Goal: Transaction & Acquisition: Download file/media

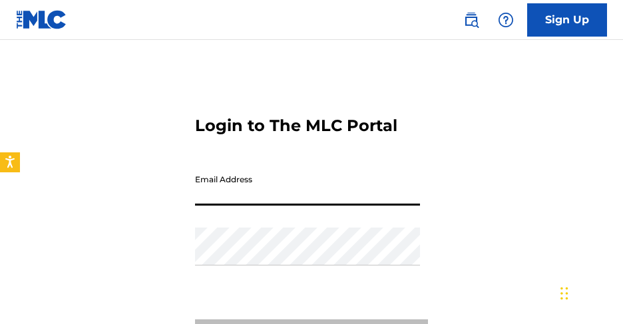
click at [222, 190] on input "Email Address" at bounding box center [307, 187] width 225 height 38
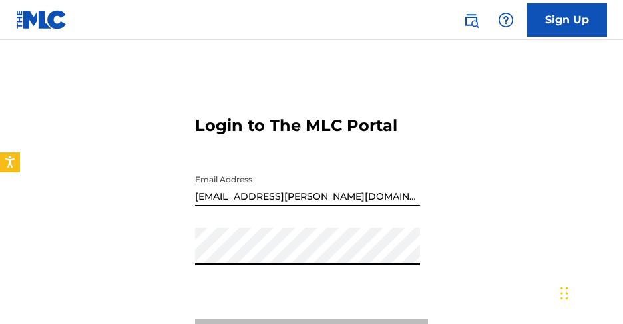
type input "[EMAIL_ADDRESS][DOMAIN_NAME]"
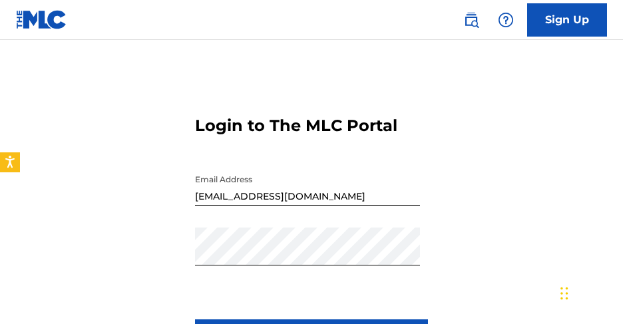
drag, startPoint x: 620, startPoint y: 165, endPoint x: 612, endPoint y: 203, distance: 38.9
click at [612, 203] on div "Login to The MLC Portal Email Address [EMAIL_ADDRESS][DOMAIN_NAME] Password Log…" at bounding box center [311, 237] width 623 height 329
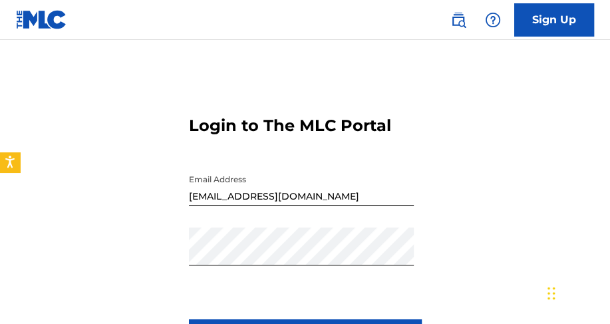
click at [518, 204] on div "Login to The MLC Portal Email Address [EMAIL_ADDRESS][DOMAIN_NAME] Password Log…" at bounding box center [305, 237] width 610 height 329
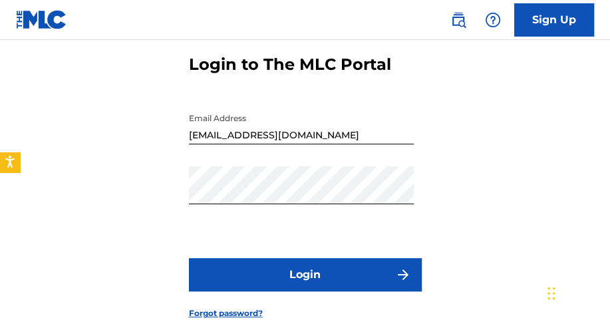
scroll to position [70, 0]
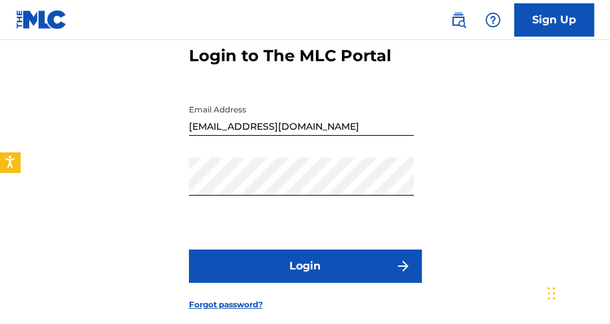
click at [351, 265] on button "Login" at bounding box center [305, 266] width 233 height 33
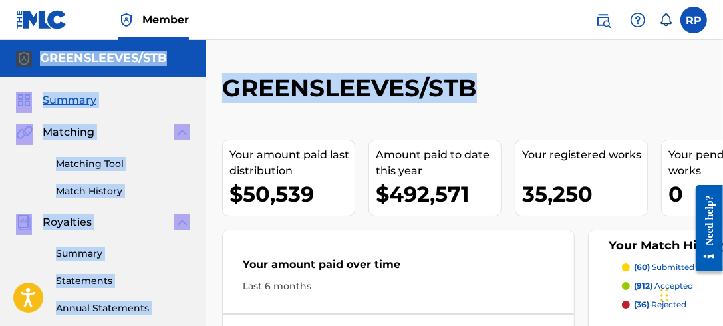
drag, startPoint x: 723, startPoint y: 38, endPoint x: 727, endPoint y: 110, distance: 72.0
click at [622, 110] on html "Accessibility Screen-Reader Guide, Feedback, and Issue Reporting | New window M…" at bounding box center [361, 163] width 723 height 326
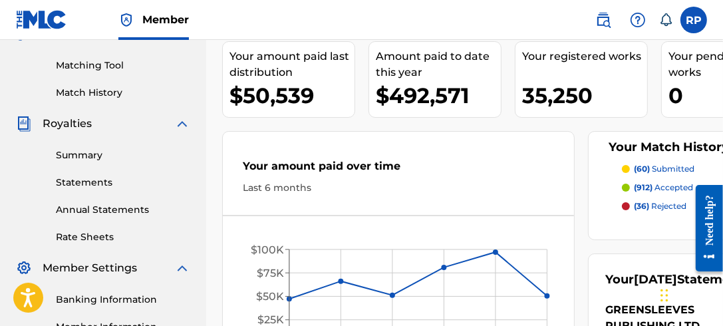
scroll to position [141, 0]
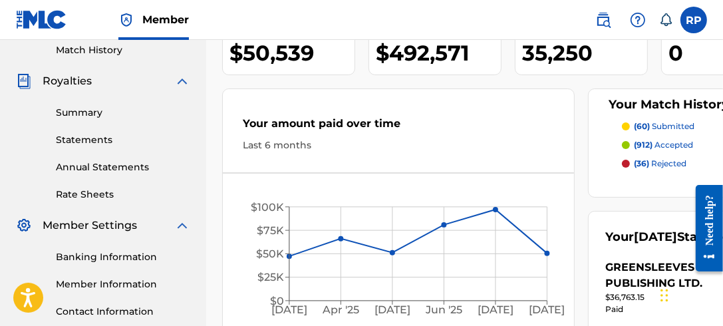
drag, startPoint x: 727, startPoint y: 117, endPoint x: 18, endPoint y: 7, distance: 717.2
click at [106, 144] on link "Statements" at bounding box center [123, 140] width 134 height 14
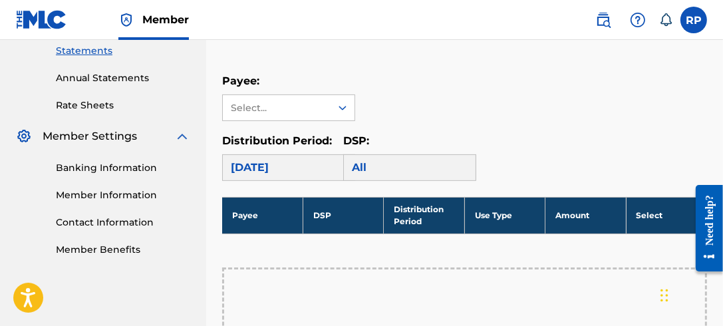
scroll to position [214, 0]
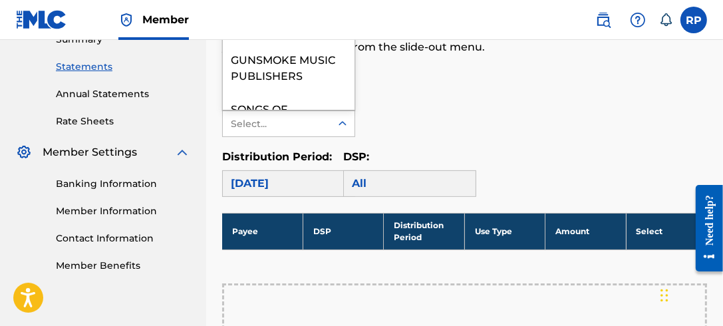
click at [341, 124] on icon at bounding box center [342, 123] width 13 height 13
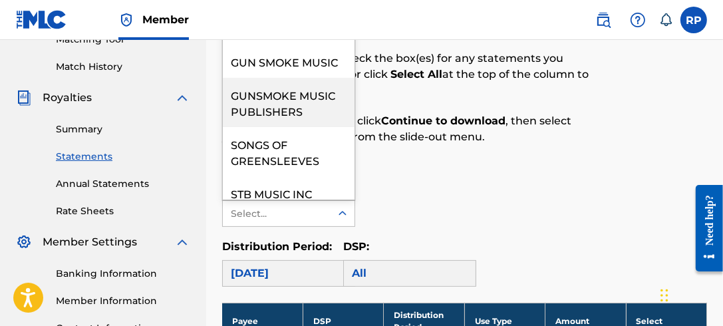
scroll to position [80, 0]
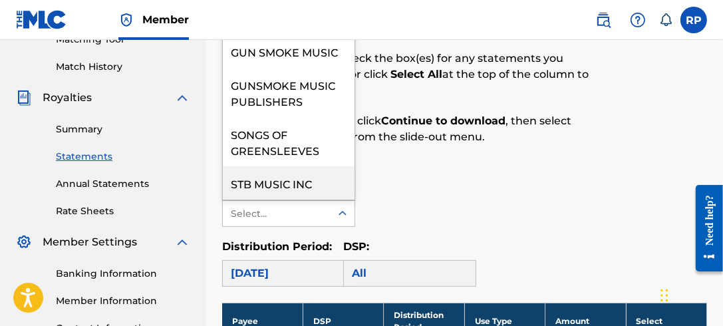
click at [288, 187] on div "STB MUSIC INC" at bounding box center [289, 182] width 132 height 33
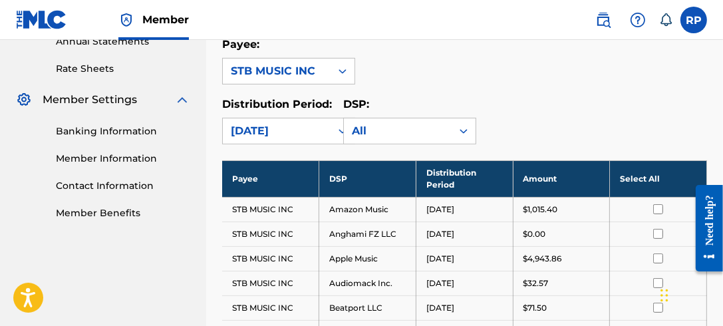
scroll to position [186, 0]
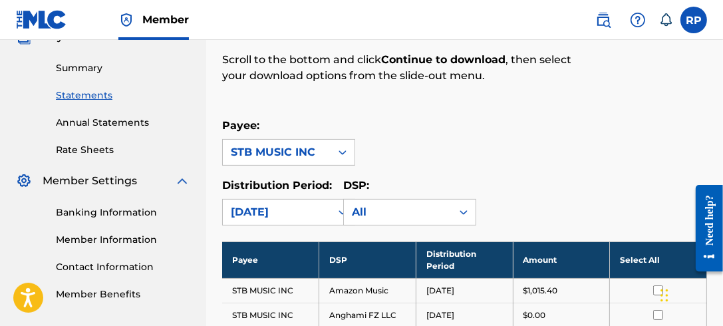
click at [622, 262] on th "Select All" at bounding box center [658, 260] width 97 height 37
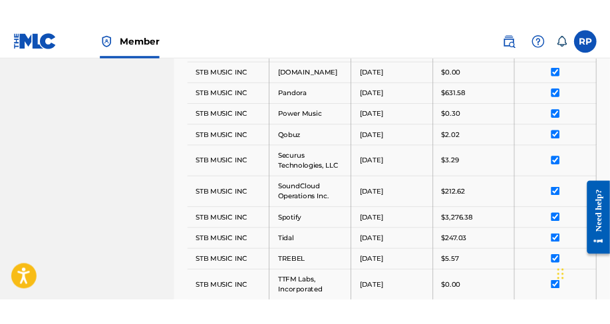
scroll to position [1132, 0]
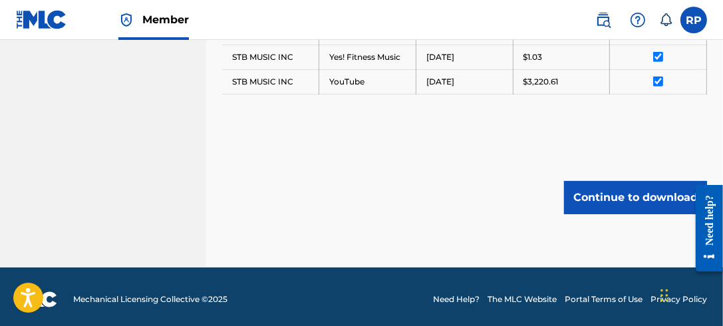
click at [622, 196] on button "Continue to download" at bounding box center [635, 197] width 143 height 33
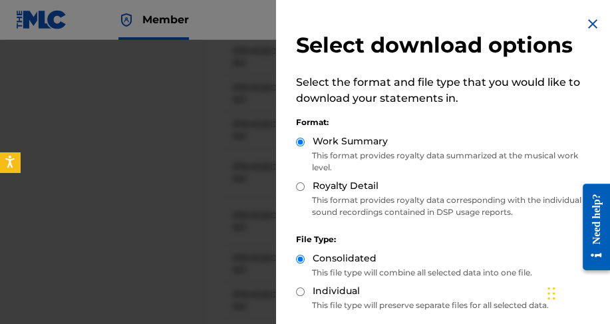
click at [586, 135] on div "Work Summary" at bounding box center [446, 141] width 301 height 15
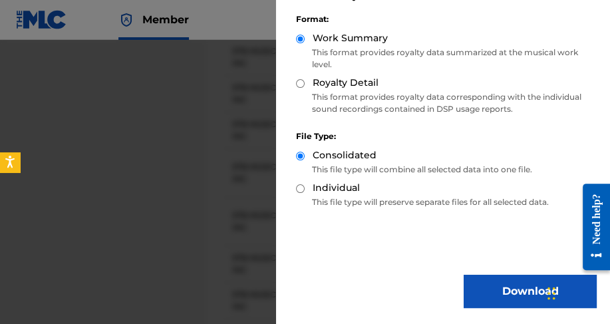
click at [303, 86] on input "Royalty Detail" at bounding box center [300, 83] width 9 height 9
radio input "true"
click at [510, 295] on button "Download" at bounding box center [530, 291] width 133 height 33
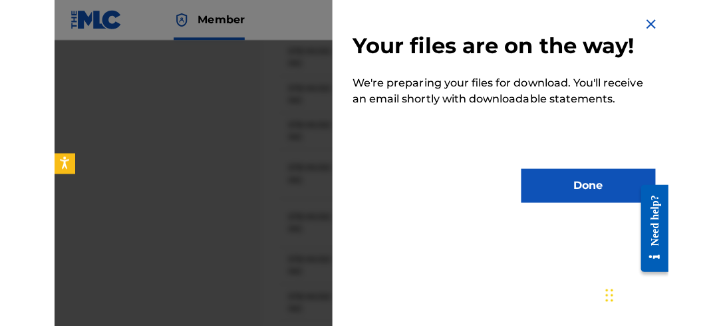
scroll to position [0, 0]
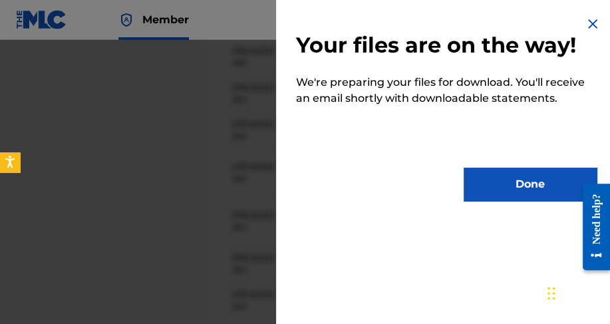
click at [548, 185] on button "Done" at bounding box center [530, 184] width 133 height 33
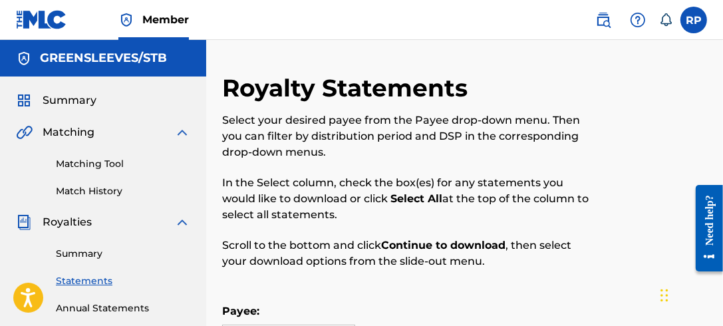
scroll to position [285, 0]
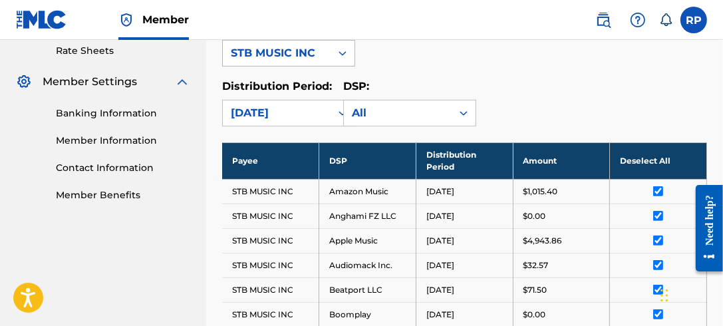
click at [339, 51] on icon at bounding box center [342, 53] width 13 height 13
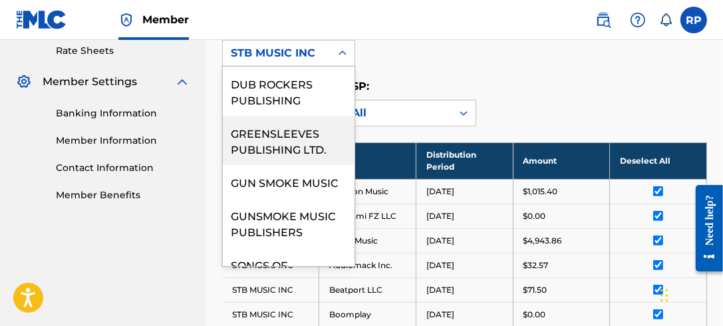
scroll to position [0, 0]
click at [293, 143] on div "GREENSLEEVES PUBLISHING LTD." at bounding box center [289, 140] width 132 height 49
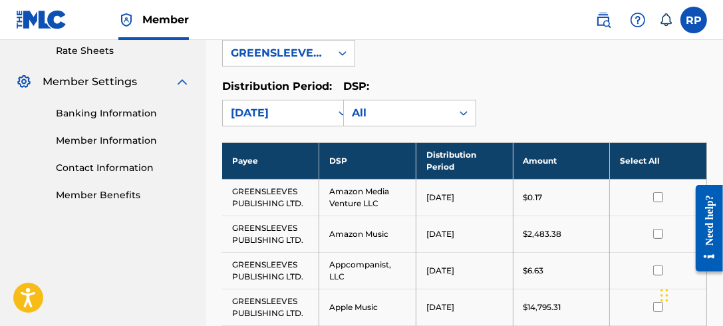
click at [622, 158] on th "Select All" at bounding box center [658, 160] width 97 height 37
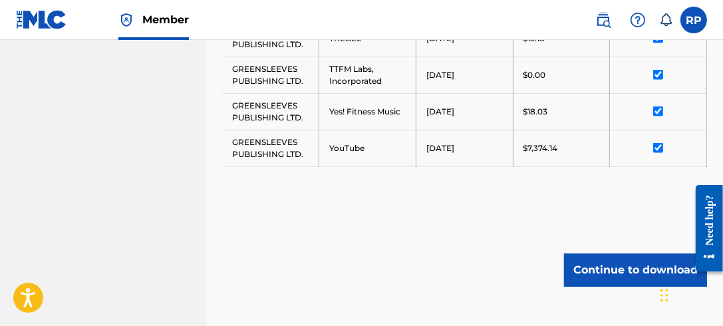
scroll to position [1662, 0]
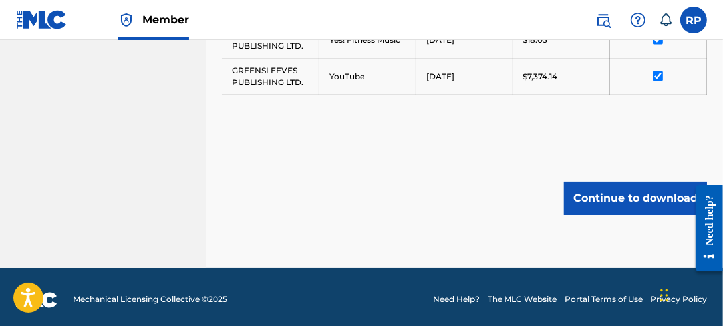
click at [622, 192] on button "Continue to download" at bounding box center [635, 198] width 143 height 33
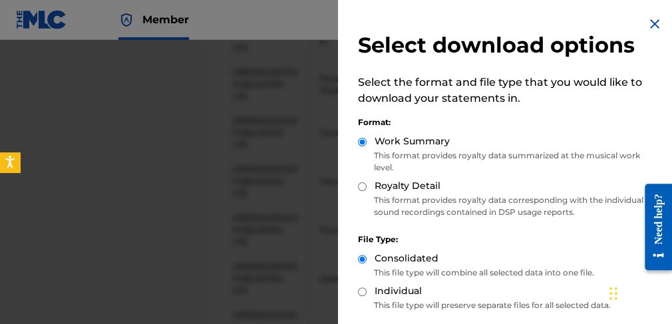
scroll to position [1379, 0]
click at [566, 131] on div "Format: Work Summary This format provides royalty data summarized at the musica…" at bounding box center [508, 164] width 301 height 117
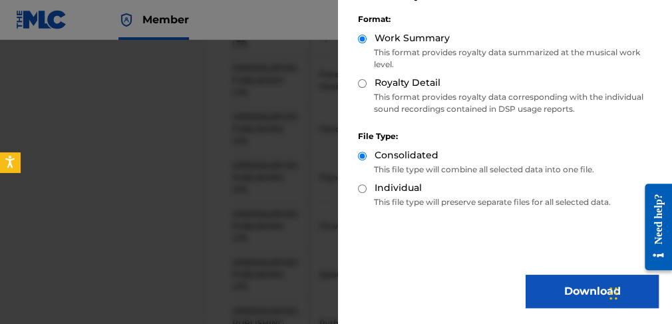
click at [565, 289] on button "Download" at bounding box center [592, 291] width 133 height 33
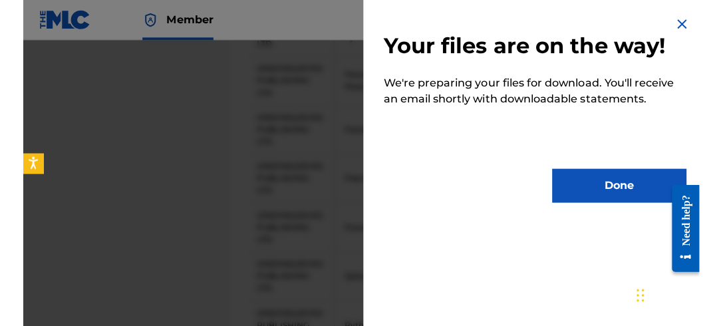
scroll to position [0, 0]
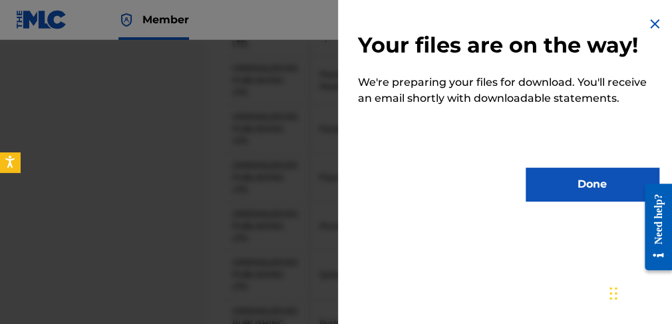
click at [595, 187] on button "Done" at bounding box center [592, 184] width 133 height 33
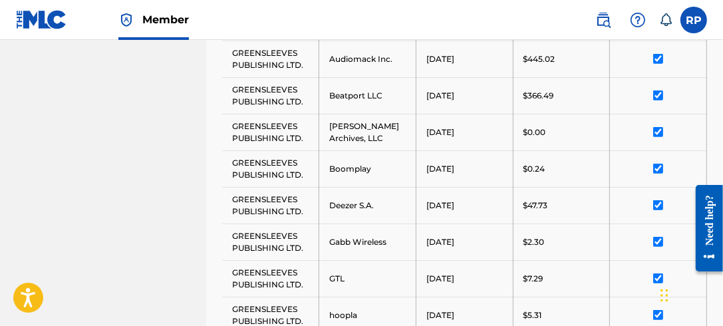
scroll to position [285, 0]
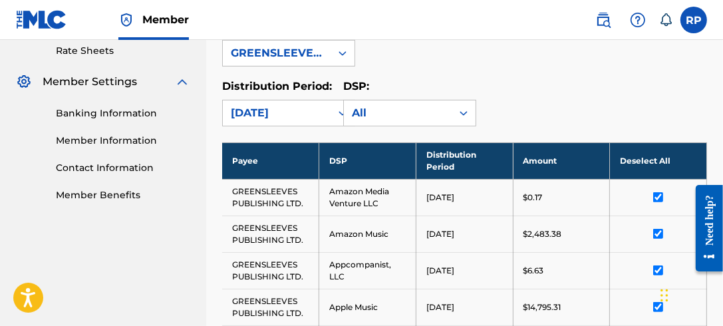
click at [622, 148] on th "Deselect All" at bounding box center [658, 160] width 97 height 37
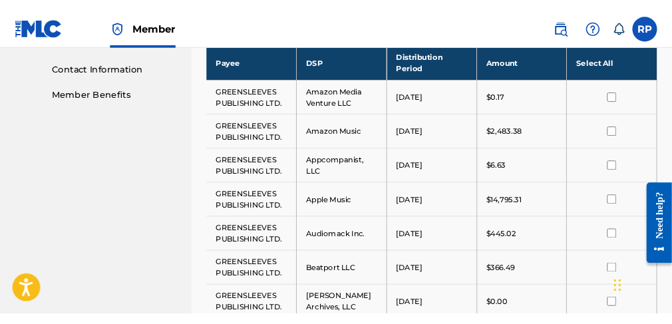
scroll to position [402, 0]
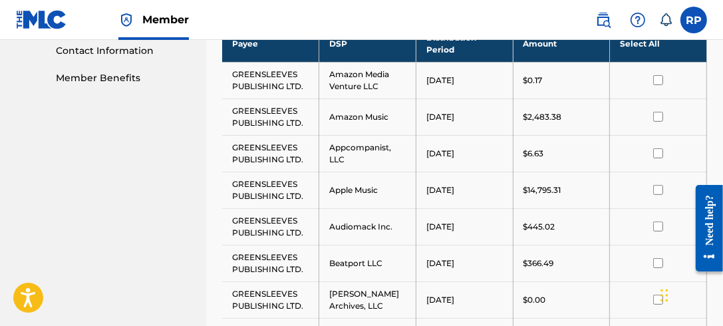
click at [622, 81] on input "checkbox" at bounding box center [658, 80] width 10 height 10
click at [622, 118] on input "checkbox" at bounding box center [658, 117] width 10 height 10
click at [622, 150] on input "checkbox" at bounding box center [658, 153] width 10 height 10
click at [622, 187] on input "checkbox" at bounding box center [658, 190] width 10 height 10
click at [622, 228] on input "checkbox" at bounding box center [658, 227] width 10 height 10
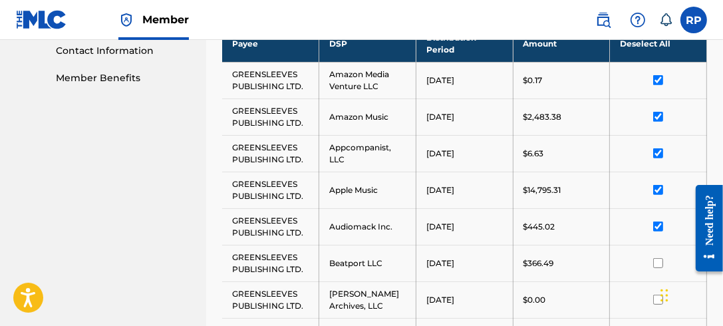
click at [622, 258] on input "checkbox" at bounding box center [658, 263] width 10 height 10
click at [622, 296] on div "Chat Widget" at bounding box center [690, 294] width 67 height 64
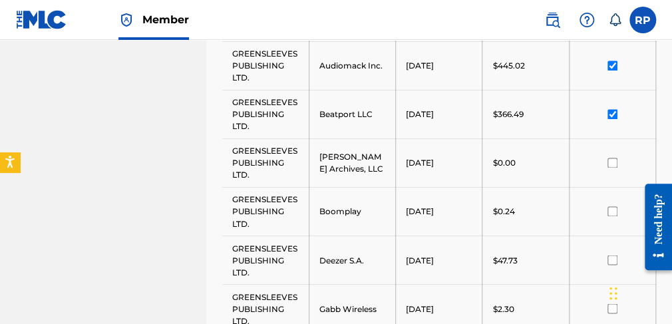
scroll to position [625, 0]
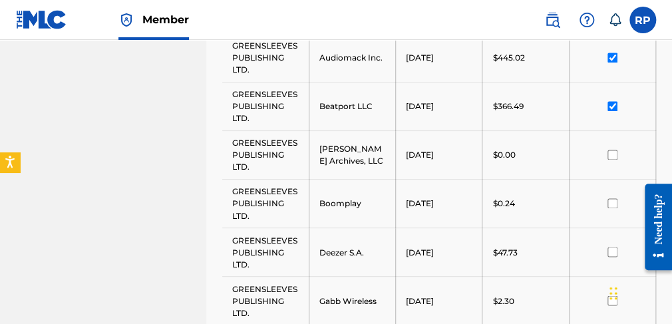
click at [613, 152] on input "checkbox" at bounding box center [613, 155] width 10 height 10
click at [612, 199] on input "checkbox" at bounding box center [613, 203] width 10 height 10
drag, startPoint x: 612, startPoint y: 251, endPoint x: 599, endPoint y: 277, distance: 29.5
click at [603, 260] on td at bounding box center [612, 252] width 87 height 49
click at [613, 254] on input "checkbox" at bounding box center [613, 252] width 10 height 10
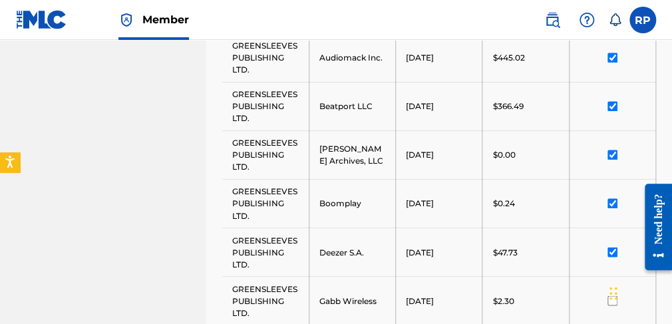
click at [610, 297] on div "Chat Widget" at bounding box center [639, 292] width 67 height 64
drag, startPoint x: 671, startPoint y: 119, endPoint x: 671, endPoint y: 142, distance: 22.6
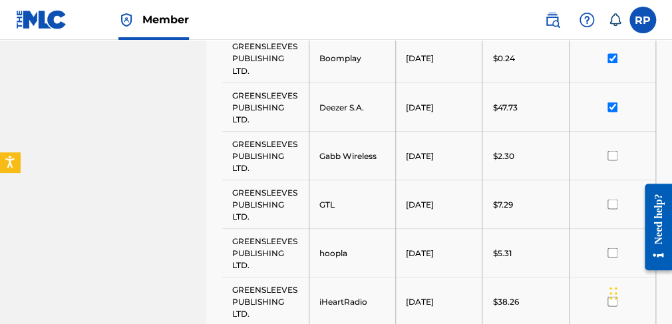
scroll to position [762, 0]
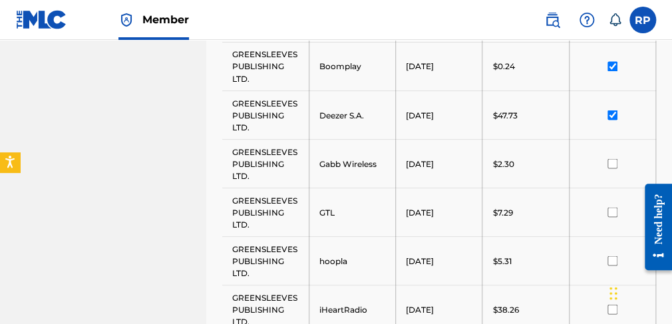
click at [610, 160] on input "checkbox" at bounding box center [613, 163] width 10 height 10
click at [617, 212] on input "checkbox" at bounding box center [613, 212] width 10 height 10
click at [611, 256] on input "checkbox" at bounding box center [613, 261] width 10 height 10
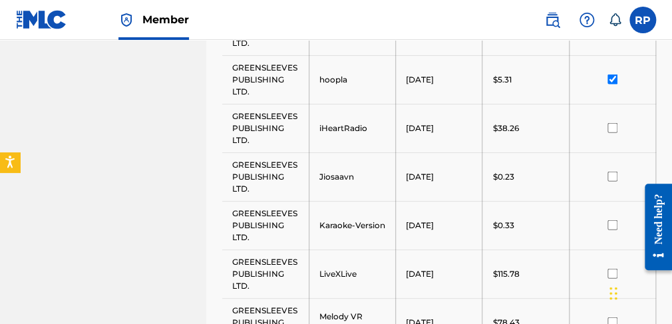
scroll to position [935, 0]
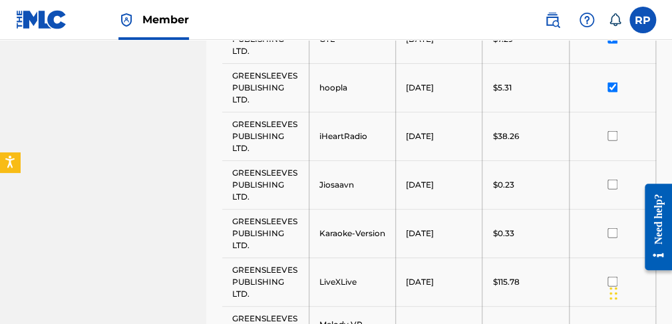
click at [615, 134] on input "checkbox" at bounding box center [613, 136] width 10 height 10
click at [609, 182] on input "checkbox" at bounding box center [613, 185] width 10 height 10
click at [612, 230] on input "checkbox" at bounding box center [613, 233] width 10 height 10
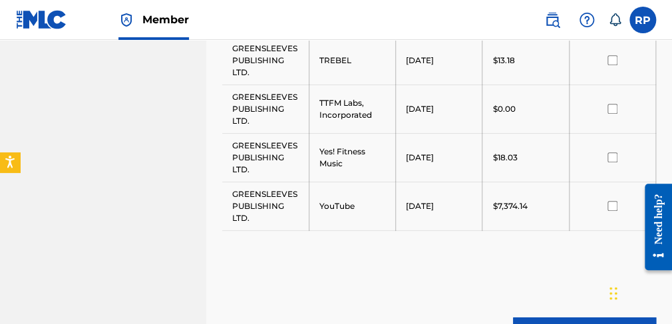
scroll to position [2071, 0]
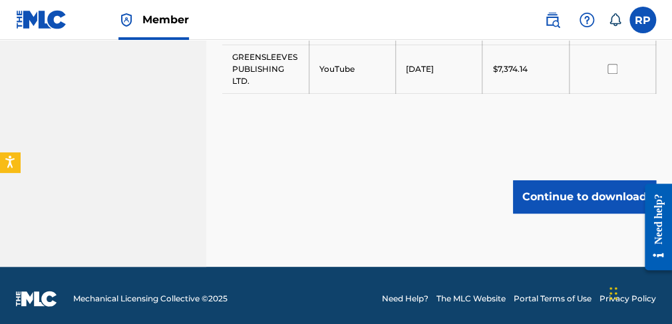
click at [601, 188] on button "Continue to download" at bounding box center [584, 196] width 143 height 33
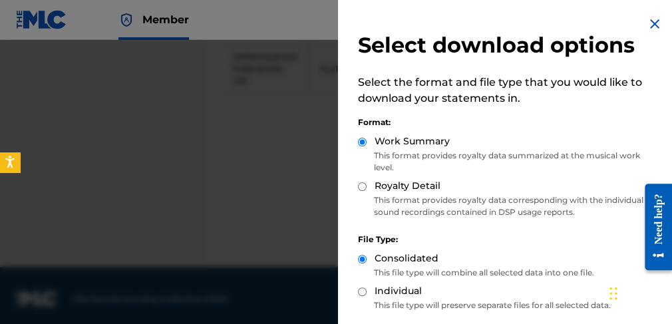
click at [362, 189] on input "Royalty Detail" at bounding box center [362, 186] width 9 height 9
radio input "true"
click at [620, 141] on div "Work Summary" at bounding box center [508, 141] width 301 height 15
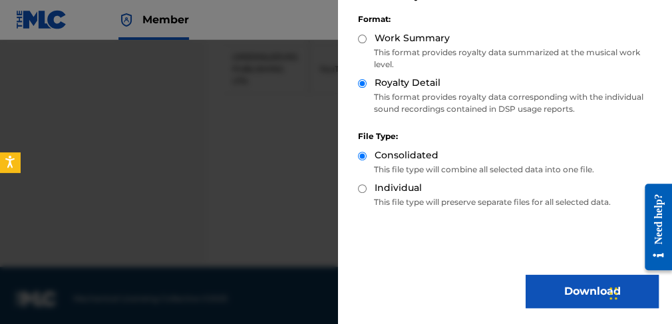
click at [570, 295] on button "Download" at bounding box center [592, 291] width 133 height 33
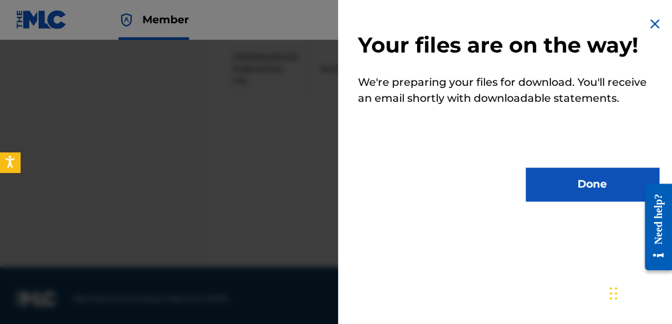
click at [595, 181] on button "Done" at bounding box center [592, 184] width 133 height 33
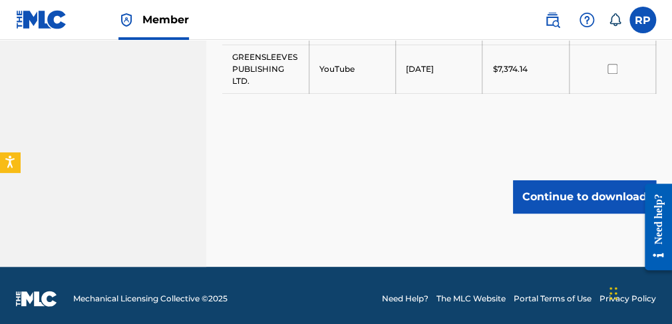
scroll to position [1787, 0]
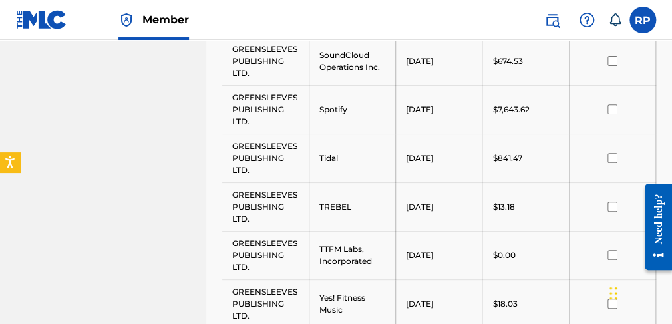
drag, startPoint x: 673, startPoint y: 272, endPoint x: 36, endPoint y: 76, distance: 667.0
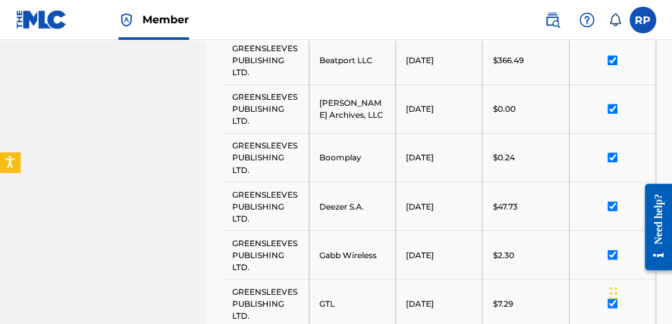
scroll to position [387, 0]
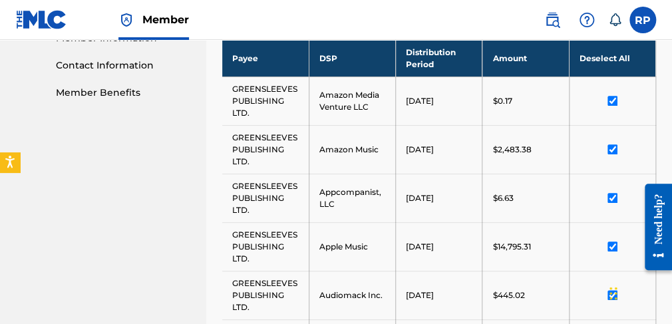
click at [622, 63] on th "Deselect All" at bounding box center [612, 58] width 87 height 37
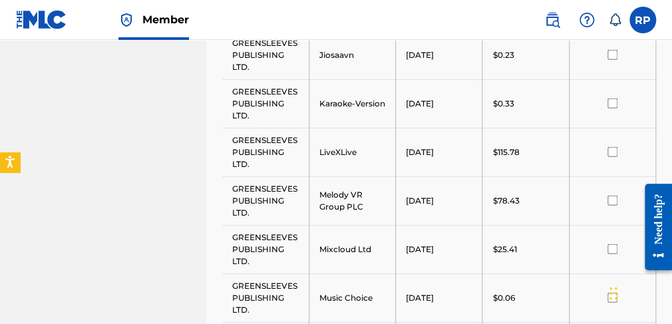
scroll to position [1073, 0]
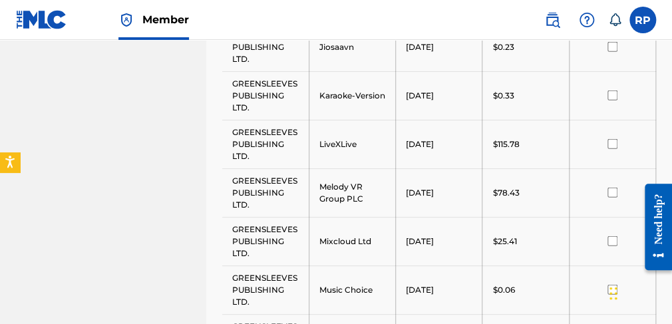
click at [610, 142] on input "checkbox" at bounding box center [613, 144] width 10 height 10
click at [610, 191] on input "checkbox" at bounding box center [613, 193] width 10 height 10
click at [614, 237] on input "checkbox" at bounding box center [613, 241] width 10 height 10
click at [612, 287] on div "Chat Widget" at bounding box center [639, 292] width 67 height 64
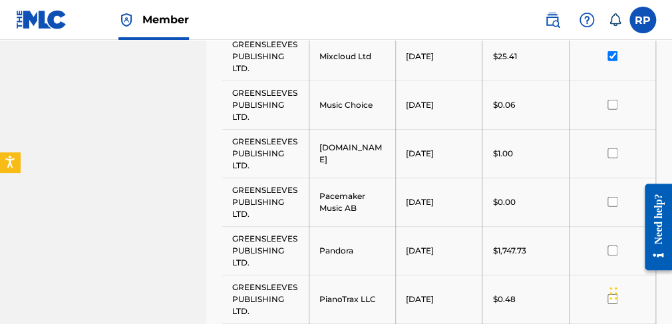
scroll to position [1262, 0]
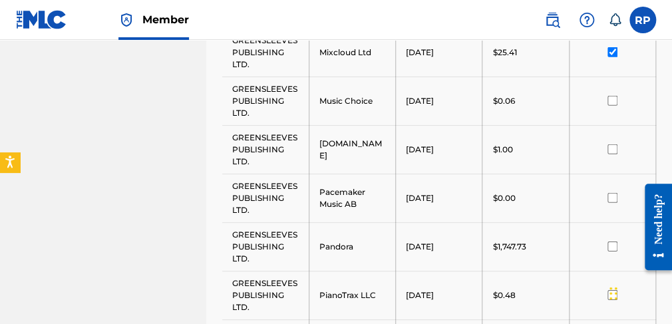
click at [612, 96] on input "checkbox" at bounding box center [613, 101] width 10 height 10
click at [609, 147] on input "checkbox" at bounding box center [613, 149] width 10 height 10
click at [610, 195] on input "checkbox" at bounding box center [613, 198] width 10 height 10
click at [604, 244] on div at bounding box center [613, 247] width 66 height 10
click at [612, 242] on input "checkbox" at bounding box center [613, 247] width 10 height 10
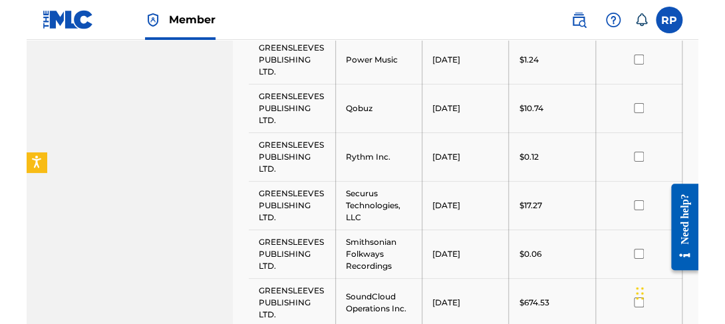
scroll to position [1262, 0]
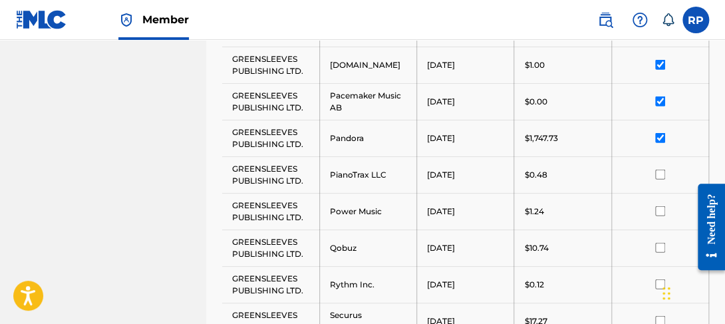
scroll to position [1139, 0]
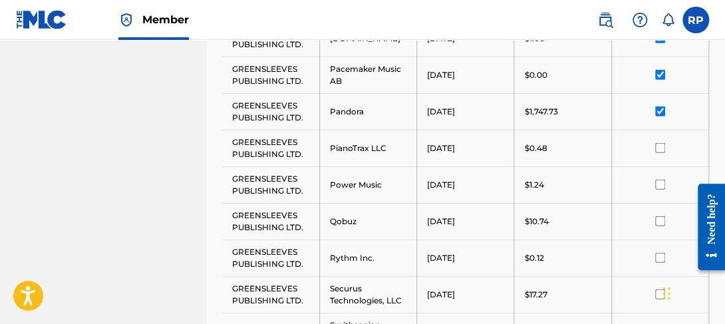
click at [622, 148] on input "checkbox" at bounding box center [660, 148] width 10 height 10
click at [622, 180] on input "checkbox" at bounding box center [660, 185] width 10 height 10
click at [622, 222] on input "checkbox" at bounding box center [660, 221] width 10 height 10
click at [622, 256] on input "checkbox" at bounding box center [660, 258] width 10 height 10
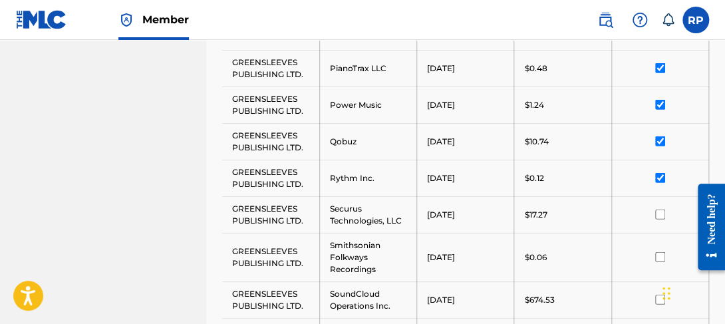
scroll to position [1246, 0]
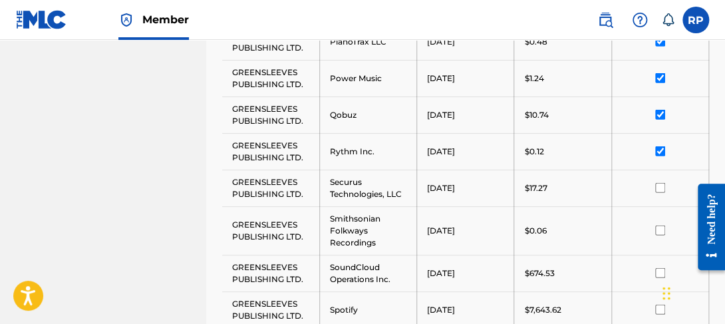
click at [622, 183] on input "checkbox" at bounding box center [660, 188] width 10 height 10
click at [622, 227] on input "checkbox" at bounding box center [660, 231] width 10 height 10
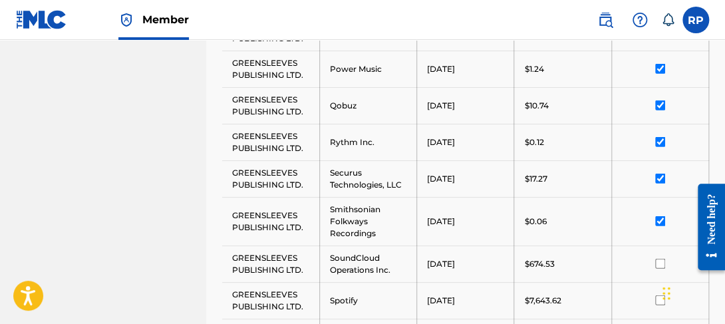
scroll to position [1282, 0]
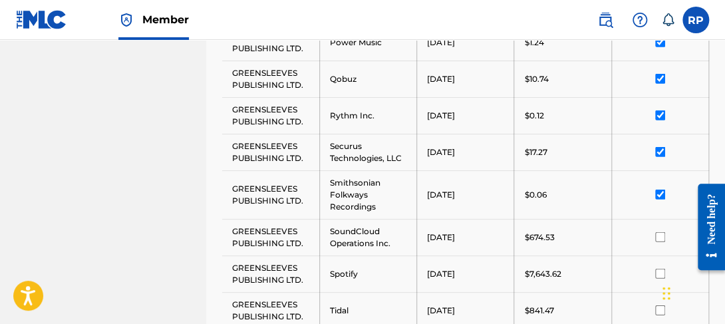
click at [622, 236] on input "checkbox" at bounding box center [660, 237] width 10 height 10
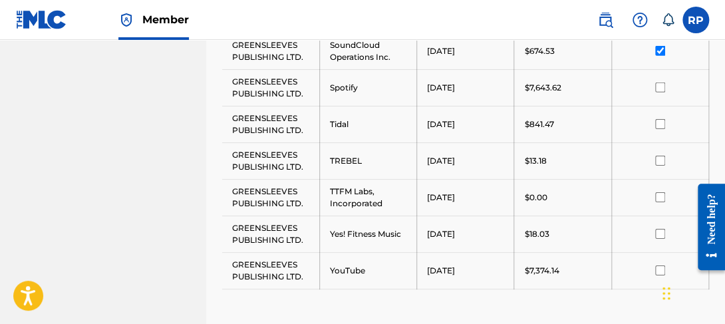
scroll to position [1441, 0]
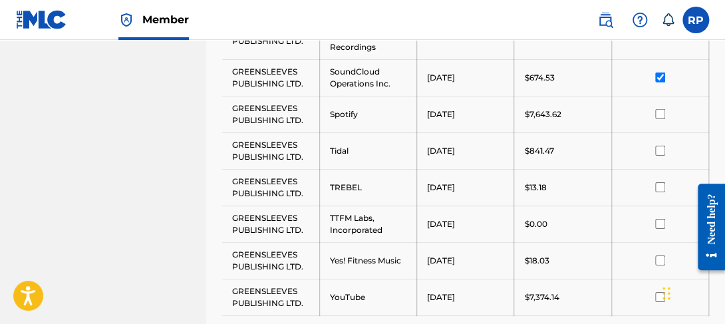
click at [622, 146] on input "checkbox" at bounding box center [660, 151] width 10 height 10
click at [622, 182] on input "checkbox" at bounding box center [660, 187] width 10 height 10
click at [622, 219] on input "checkbox" at bounding box center [660, 224] width 10 height 10
click at [622, 256] on input "checkbox" at bounding box center [660, 261] width 10 height 10
click at [622, 146] on input "checkbox" at bounding box center [660, 151] width 10 height 10
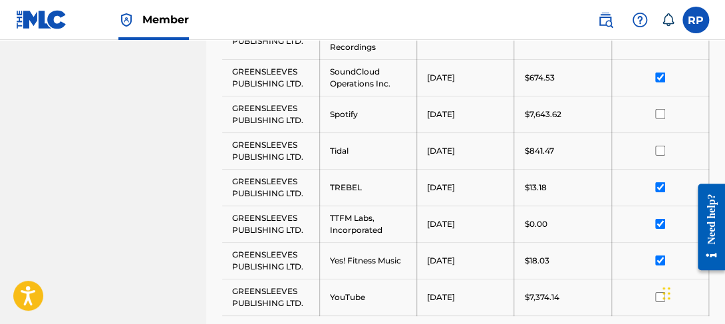
click at [622, 146] on input "checkbox" at bounding box center [660, 151] width 10 height 10
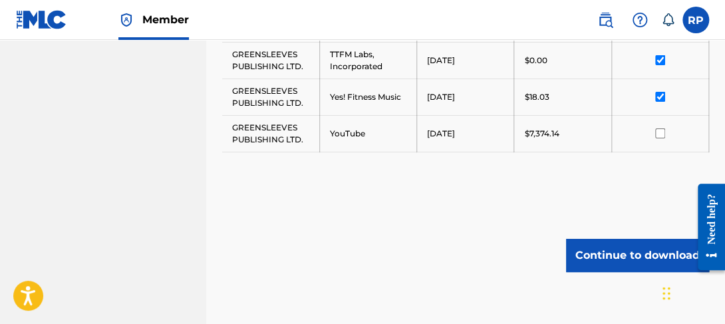
scroll to position [1608, 0]
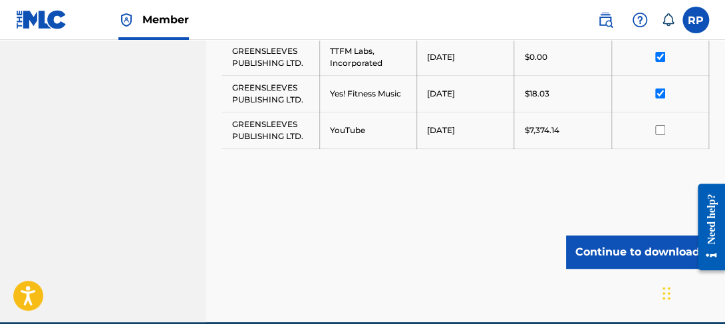
click at [622, 246] on button "Continue to download" at bounding box center [637, 252] width 143 height 33
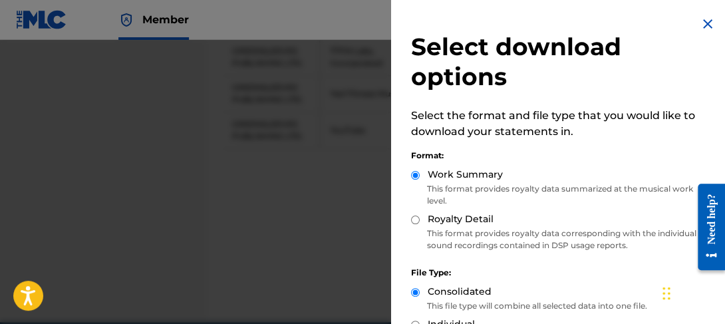
click at [418, 221] on input "Royalty Detail" at bounding box center [415, 220] width 9 height 9
radio input "true"
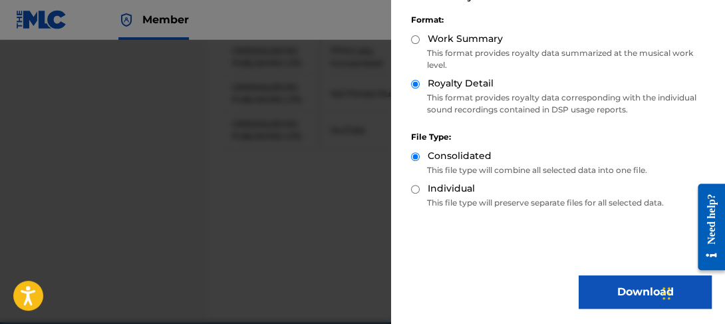
click at [610, 298] on button "Download" at bounding box center [645, 291] width 133 height 33
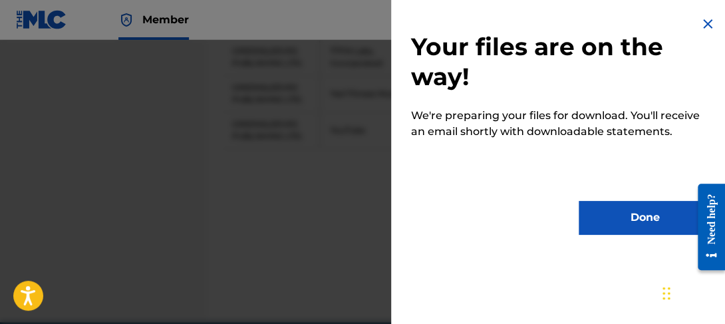
click at [622, 222] on button "Done" at bounding box center [645, 217] width 133 height 33
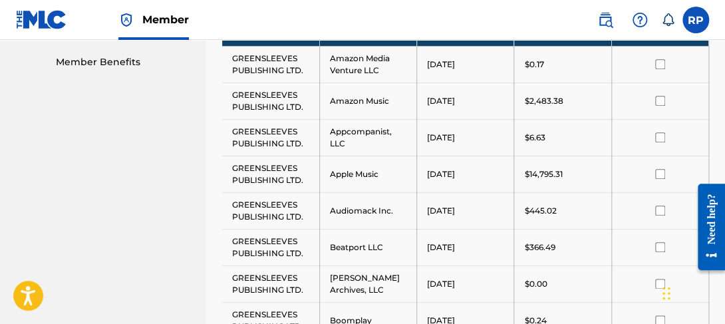
scroll to position [349, 0]
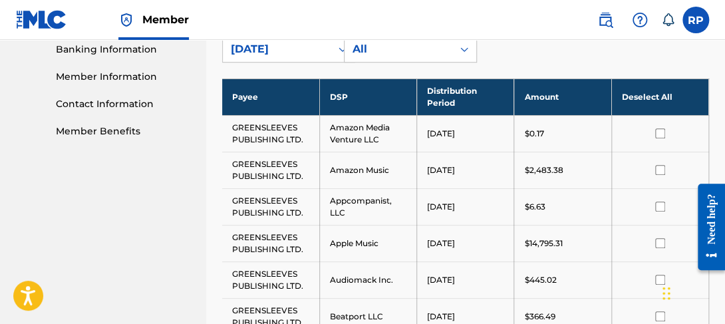
click at [622, 94] on th "Deselect All" at bounding box center [660, 97] width 97 height 37
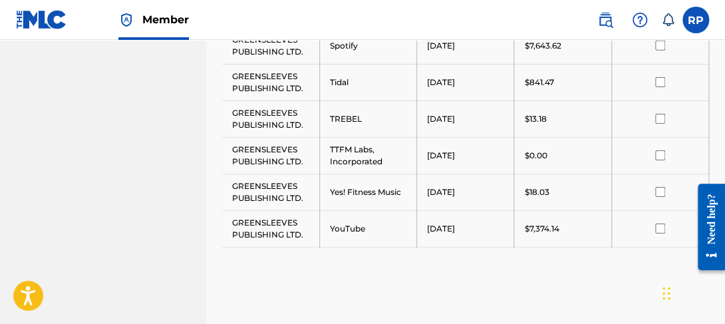
scroll to position [1483, 0]
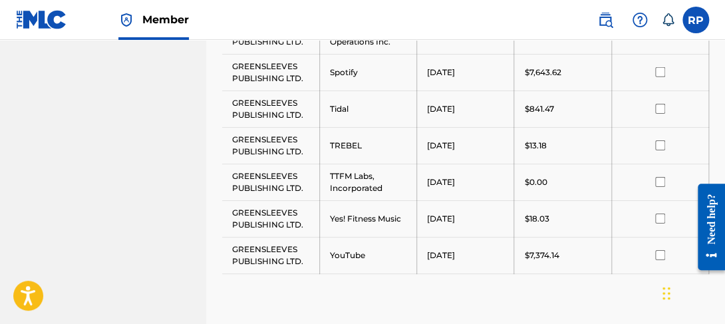
click at [622, 67] on input "checkbox" at bounding box center [660, 72] width 10 height 10
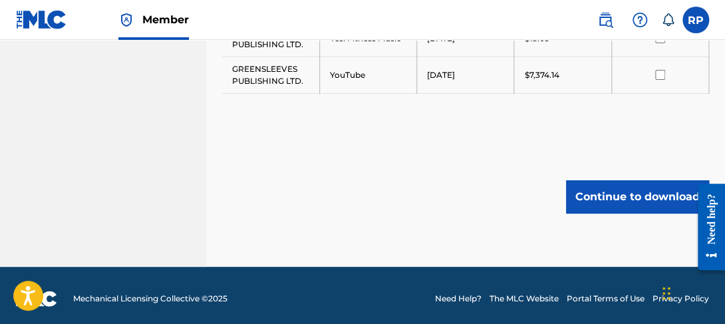
click at [622, 195] on button "Continue to download" at bounding box center [637, 196] width 143 height 33
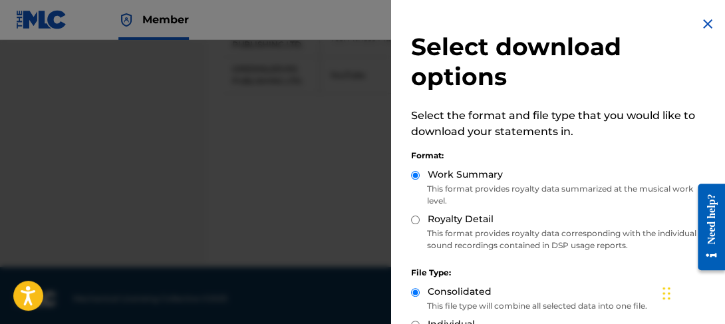
click at [410, 220] on div "Select download options Select the format and file type that you would like to …" at bounding box center [561, 230] width 341 height 460
click at [413, 220] on input "Royalty Detail" at bounding box center [415, 220] width 9 height 9
radio input "true"
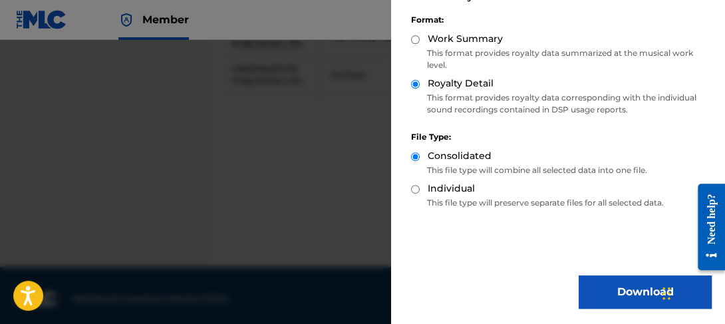
click at [609, 293] on button "Download" at bounding box center [645, 291] width 133 height 33
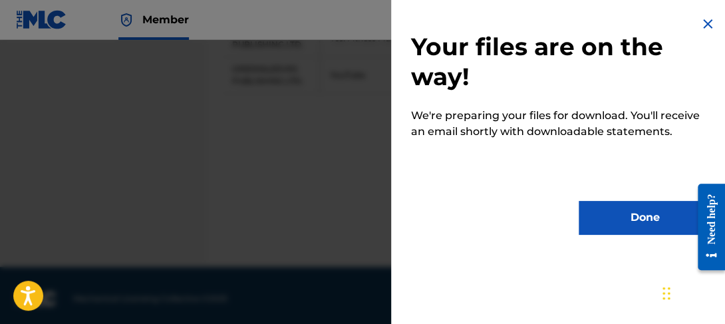
click at [622, 224] on button "Done" at bounding box center [645, 217] width 133 height 33
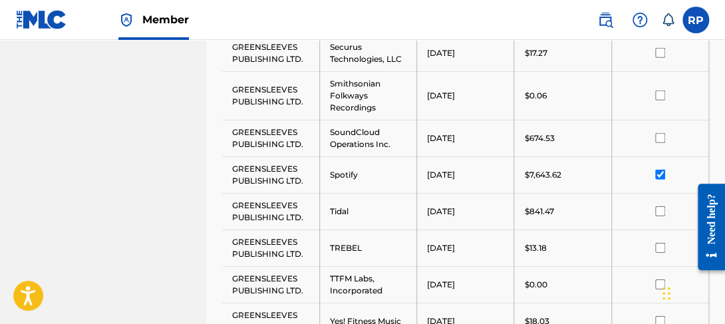
click at [622, 172] on input "checkbox" at bounding box center [660, 175] width 10 height 10
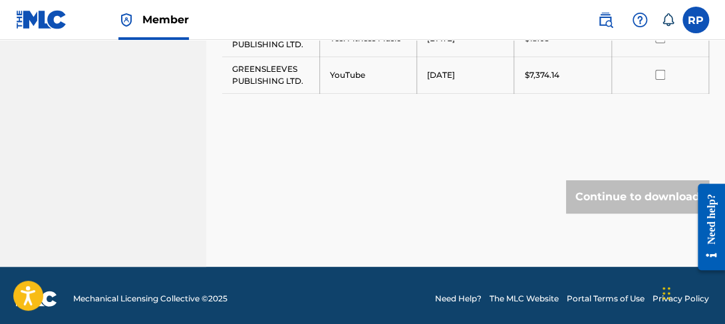
click at [622, 70] on input "checkbox" at bounding box center [660, 75] width 10 height 10
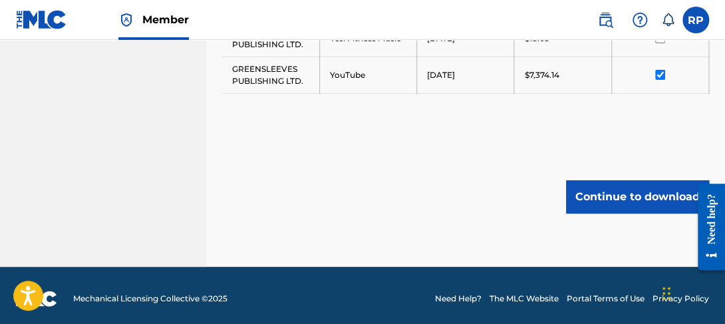
click at [622, 198] on button "Continue to download" at bounding box center [637, 196] width 143 height 33
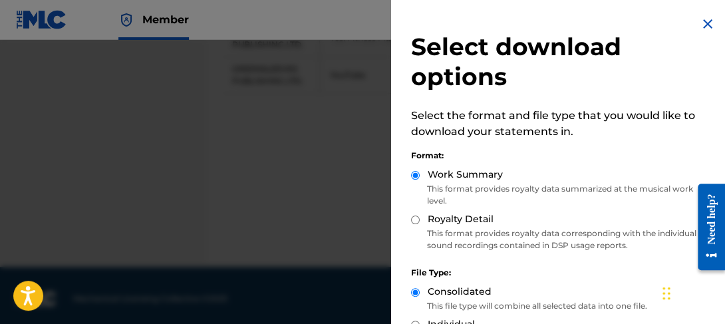
click at [414, 222] on input "Royalty Detail" at bounding box center [415, 220] width 9 height 9
radio input "true"
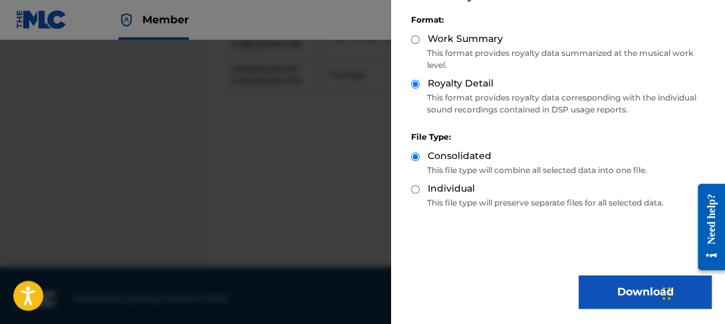
click at [612, 289] on button "Download" at bounding box center [645, 291] width 133 height 33
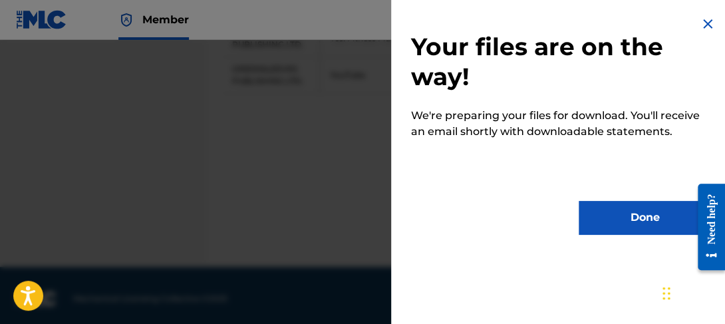
click at [622, 226] on button "Done" at bounding box center [645, 217] width 133 height 33
